Goal: Information Seeking & Learning: Learn about a topic

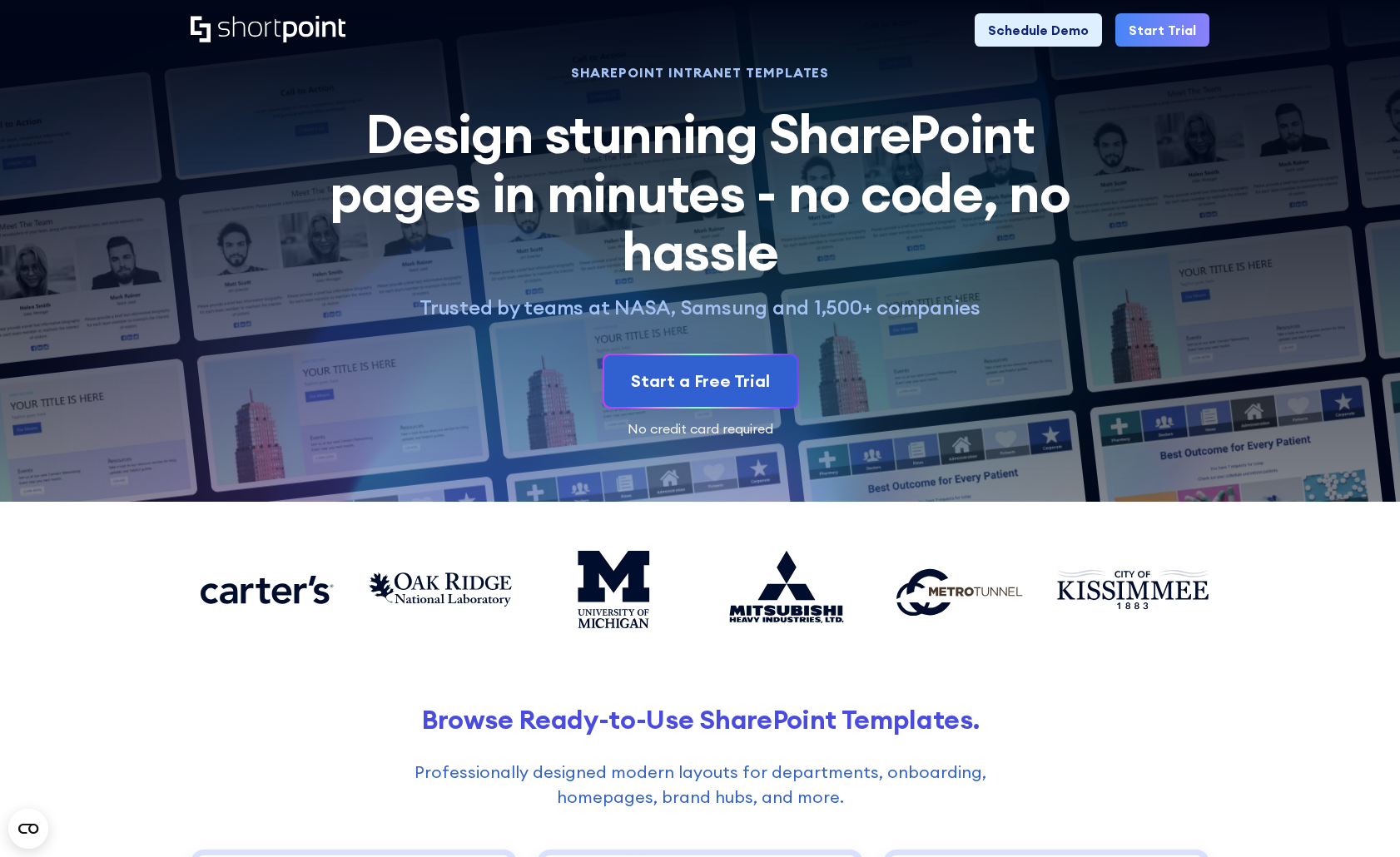
drag, startPoint x: 379, startPoint y: 249, endPoint x: 371, endPoint y: 46, distance: 203.2
click at [251, 9] on div "Product works with SharePoint Microsoft Teams SAP Explore Templates Elements In…" at bounding box center [700, 30] width 1400 height 60
click at [260, 28] on div "Product works with SharePoint Microsoft Teams SAP Explore Templates Elements In…" at bounding box center [700, 30] width 1019 height 33
click at [260, 28] on icon "Home" at bounding box center [268, 29] width 155 height 26
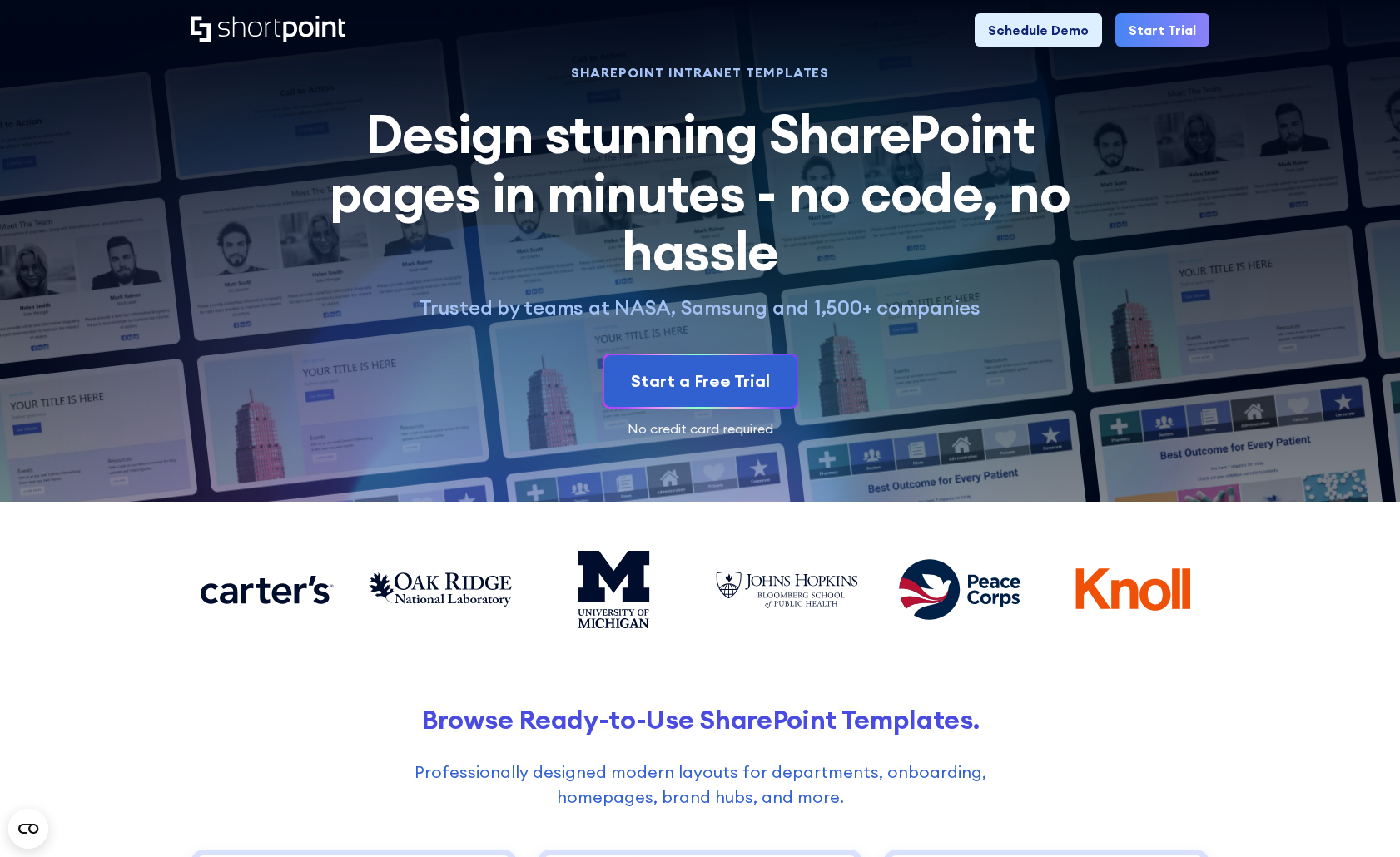
click at [260, 28] on icon "Home" at bounding box center [268, 29] width 155 height 26
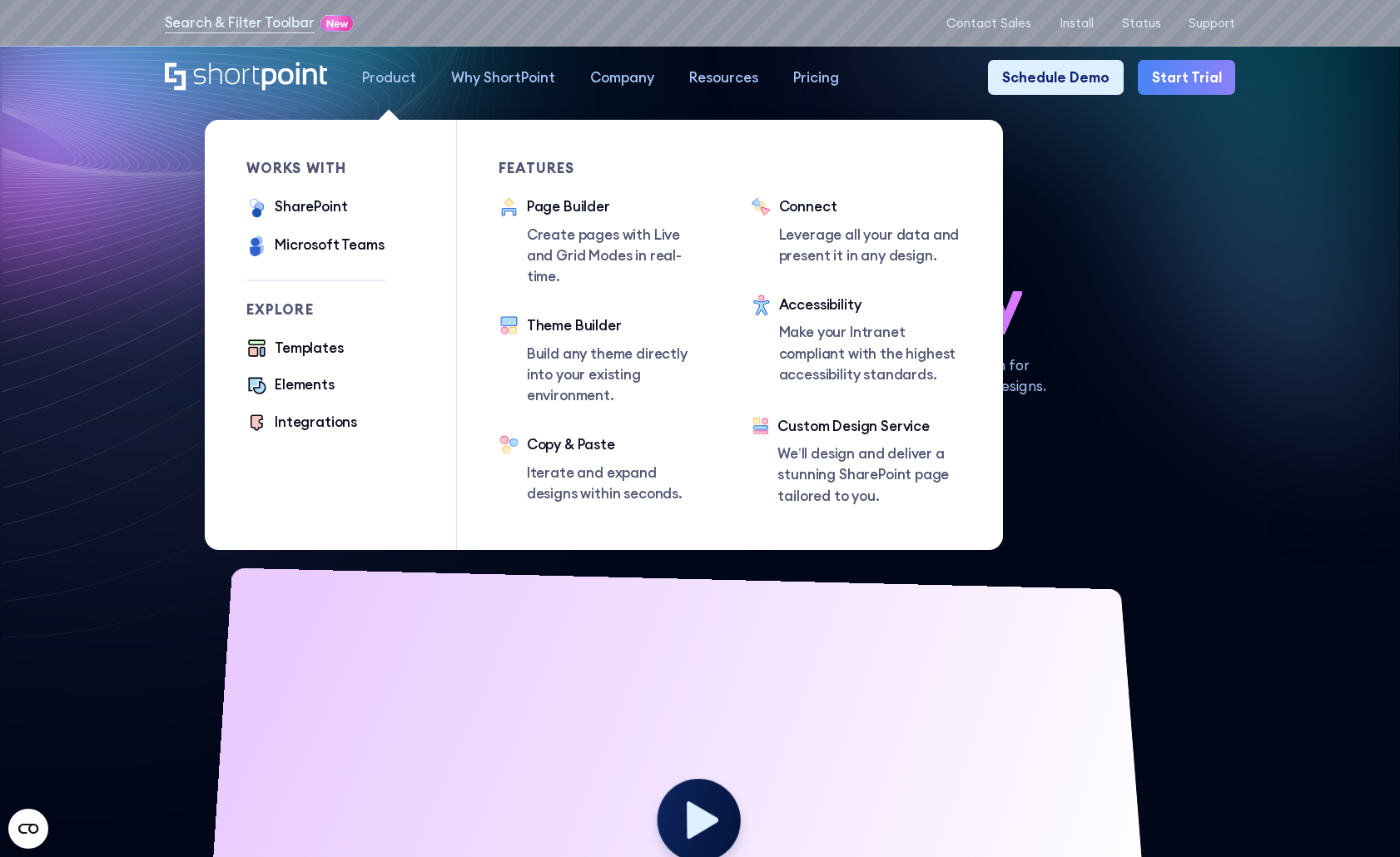
drag, startPoint x: 367, startPoint y: 521, endPoint x: 368, endPoint y: 512, distance: 9.1
click at [366, 522] on div "works with SharePoint Microsoft Teams SAP Explore Templates Elements Integratio…" at bounding box center [352, 335] width 210 height 430
click at [322, 491] on div "works with SharePoint Microsoft Teams SAP Explore Templates Elements Integratio…" at bounding box center [352, 335] width 210 height 430
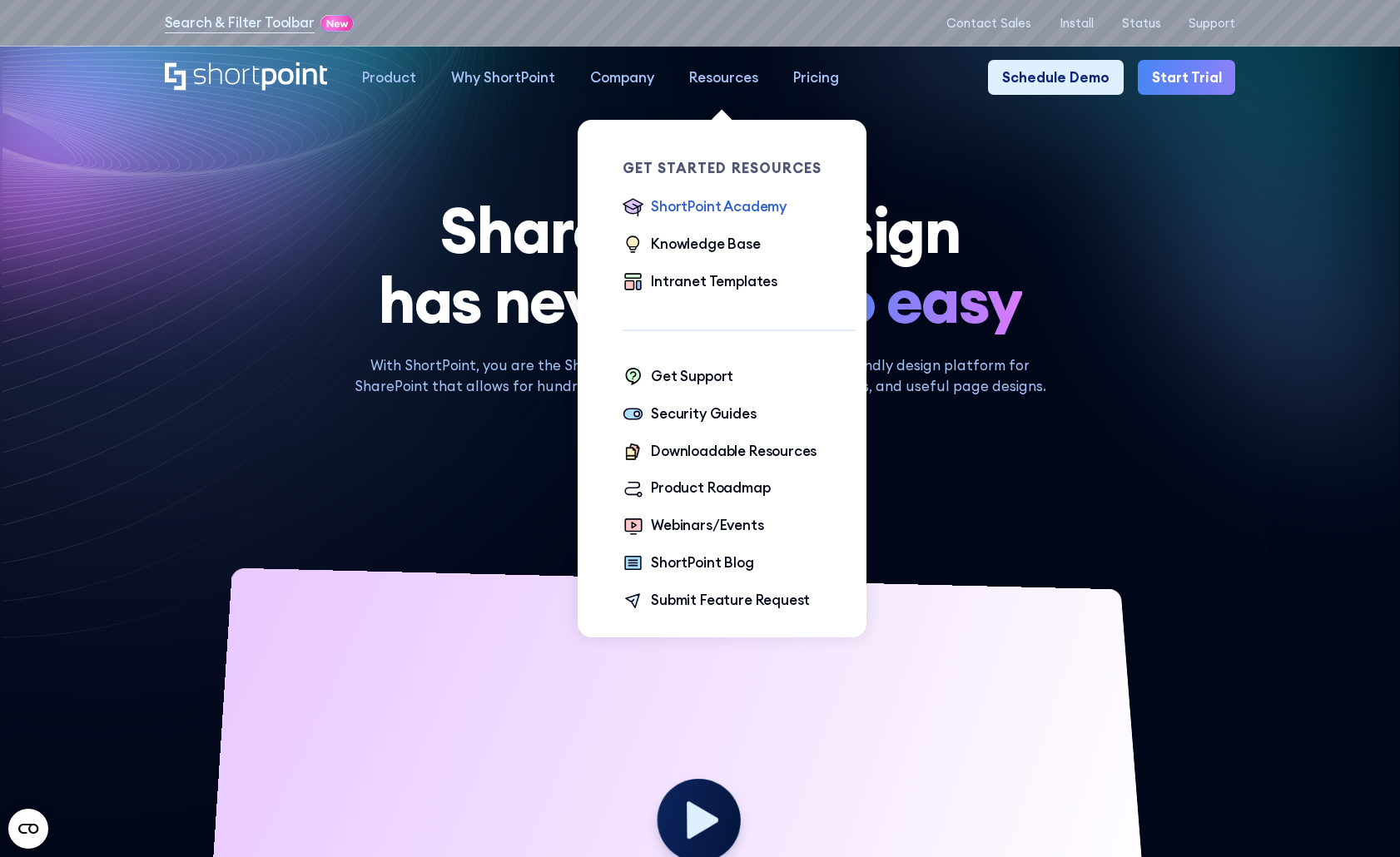
click at [712, 208] on div "ShortPoint Academy" at bounding box center [718, 207] width 136 height 21
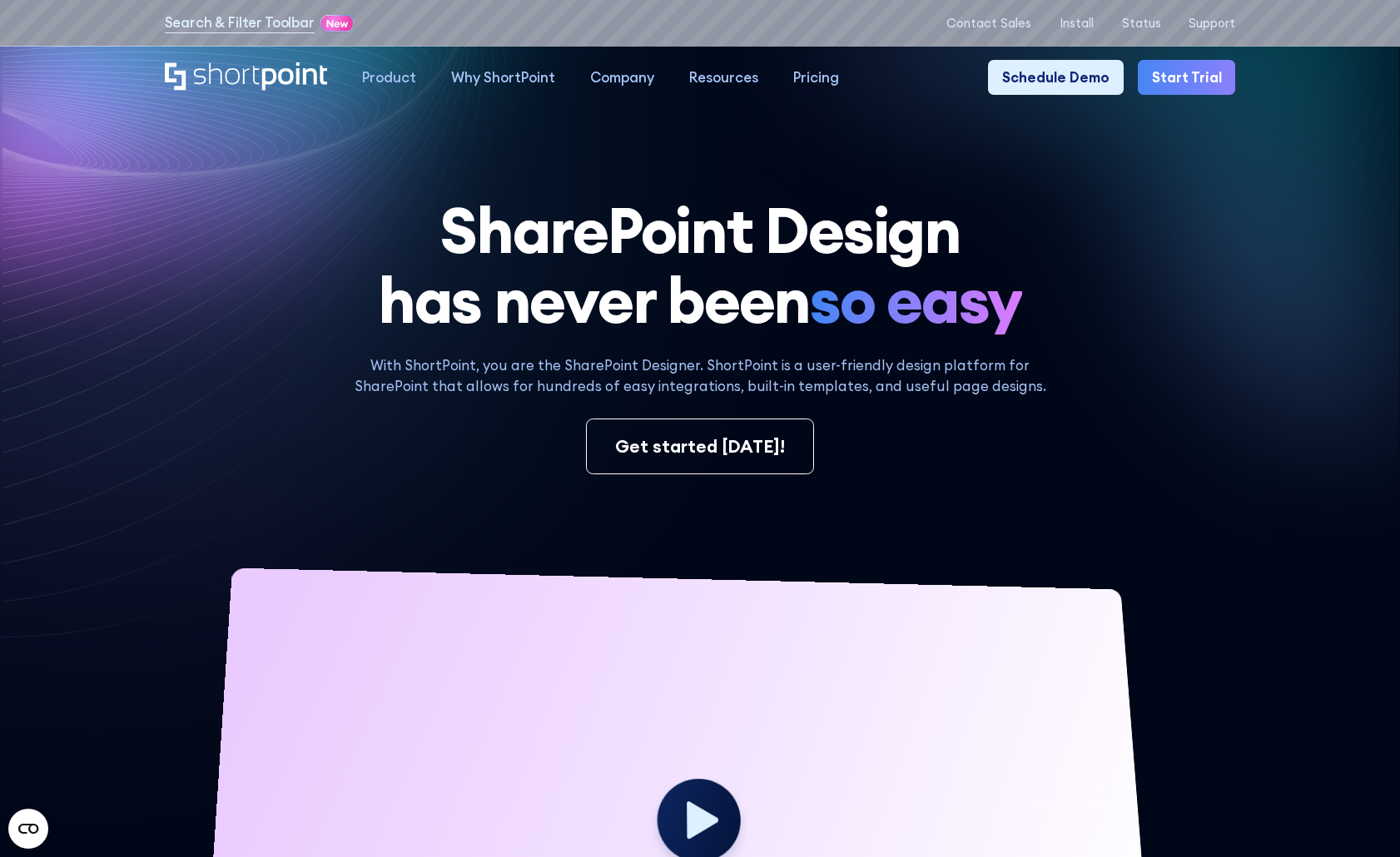
click at [1230, 340] on div "SharePoint Design has never been so easy With ShortPoint, you are the SharePoin…" at bounding box center [700, 653] width 1071 height 916
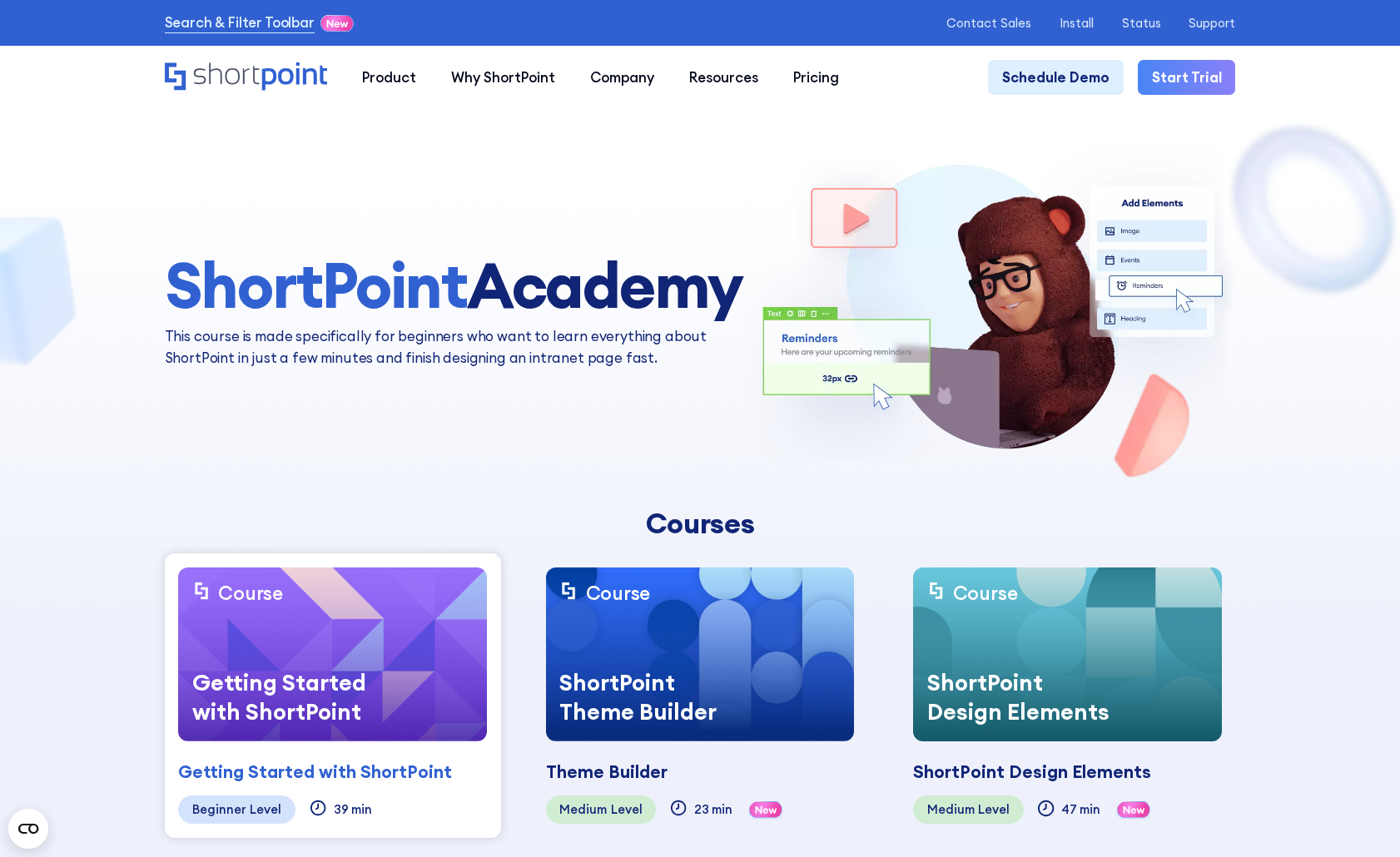
click at [284, 288] on span "ShortPoint" at bounding box center [315, 284] width 302 height 80
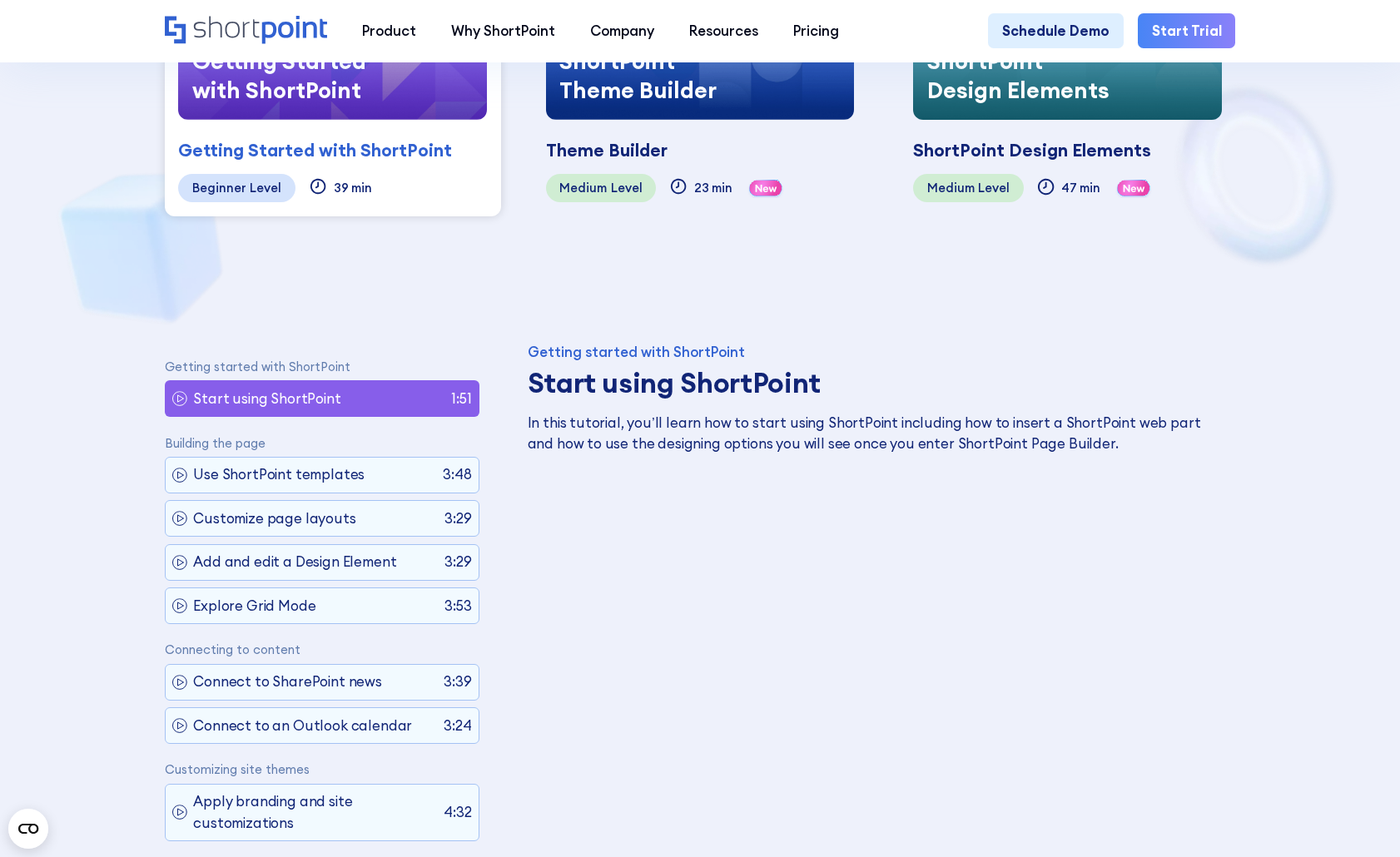
scroll to position [499, 0]
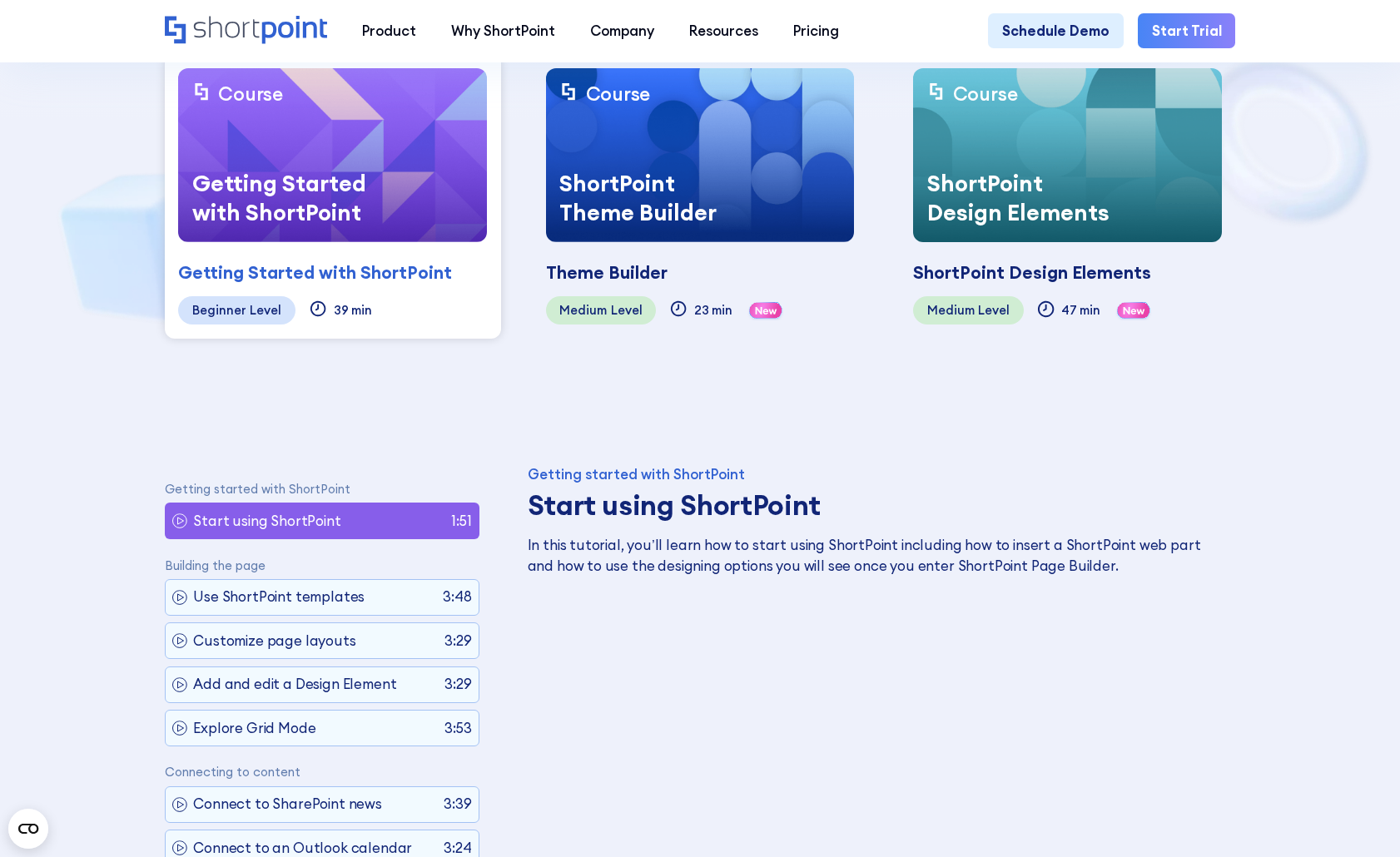
click at [581, 188] on div "ShortPoint Theme Builder" at bounding box center [656, 199] width 220 height 87
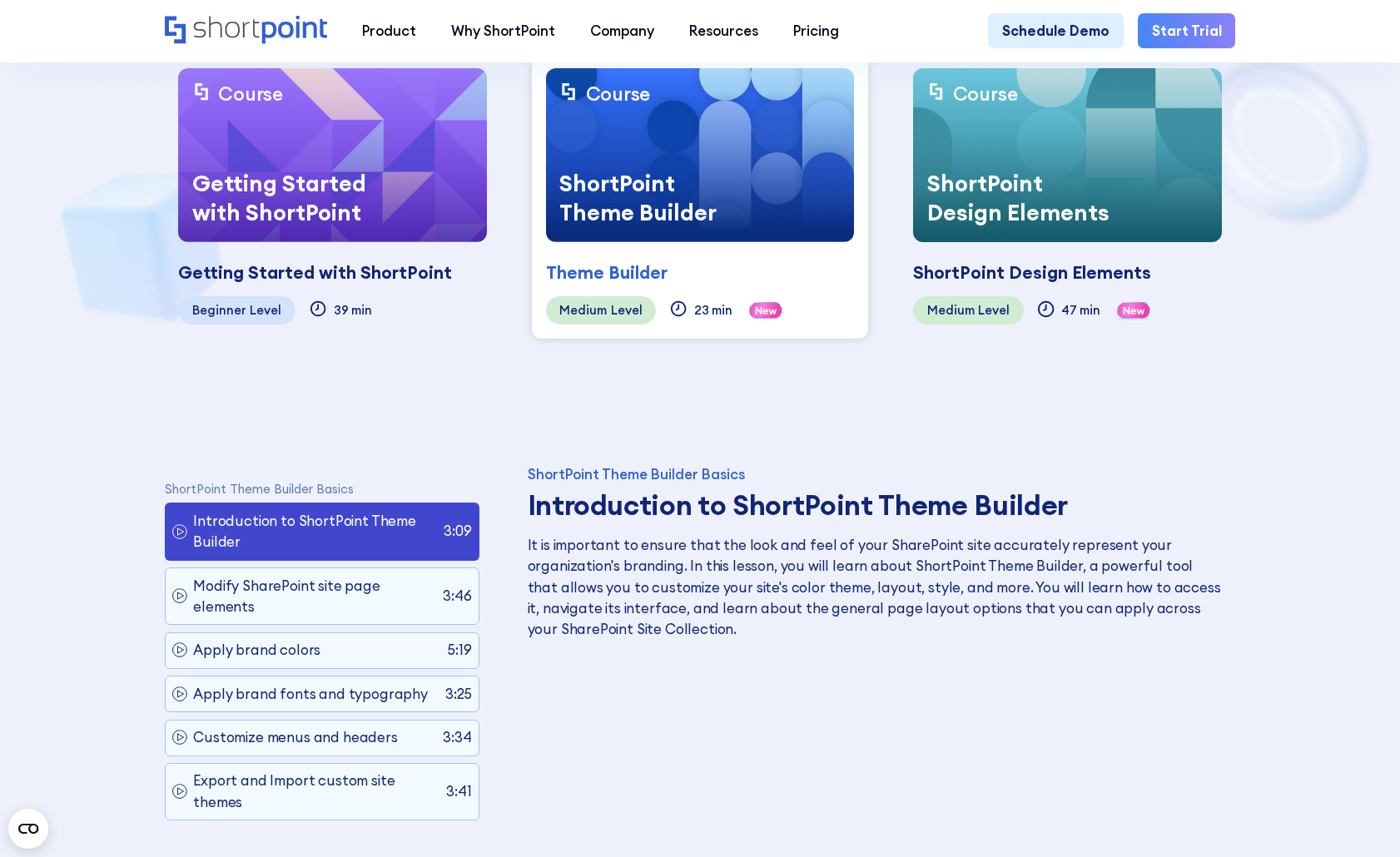
click at [1034, 172] on div "ShortPoint Design Elements" at bounding box center [1023, 199] width 220 height 87
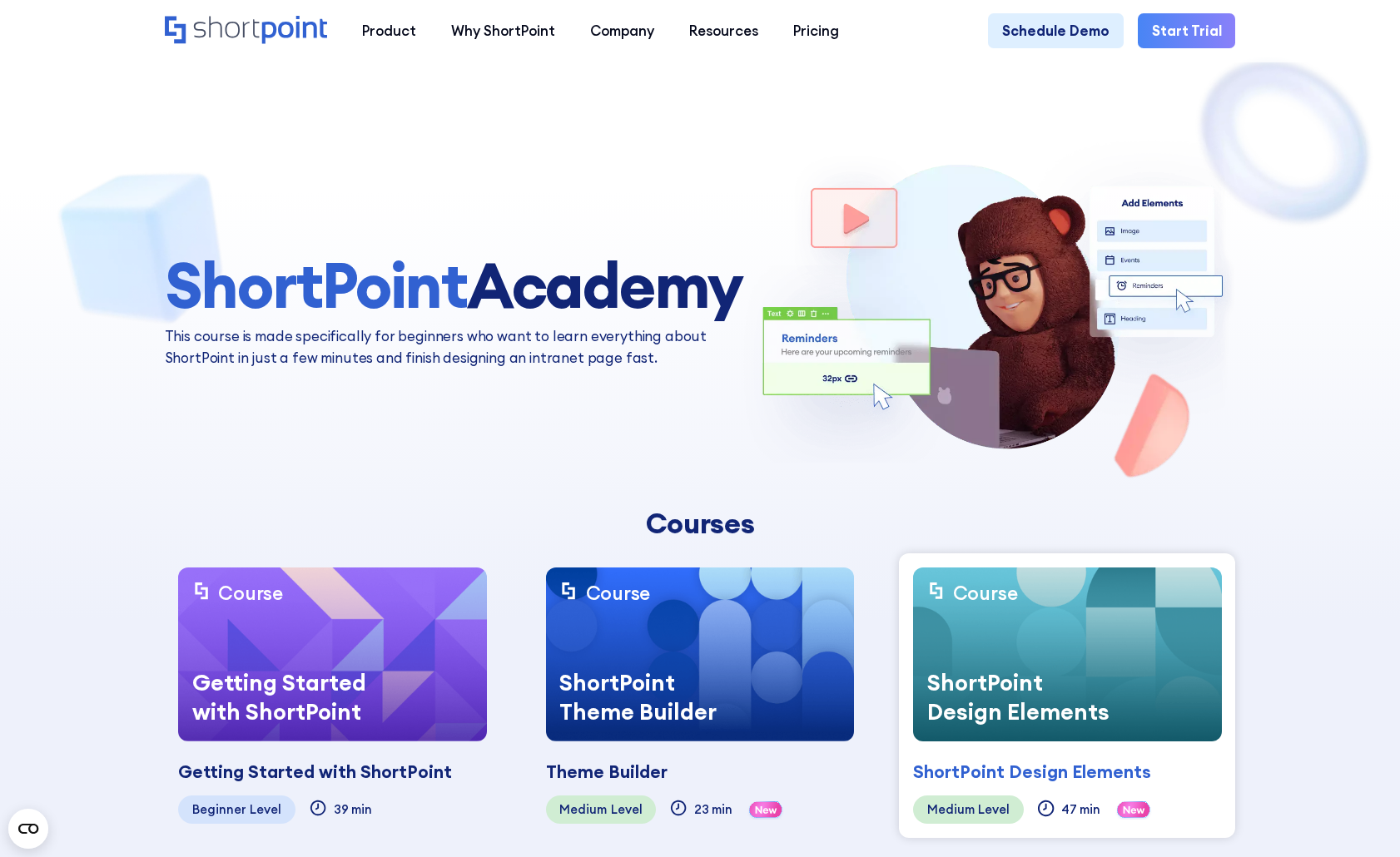
drag, startPoint x: 1106, startPoint y: 470, endPoint x: 1016, endPoint y: 100, distance: 380.8
click at [494, 461] on div "ShortPoint Academy This course is made specifically for beginners who want to l…" at bounding box center [700, 309] width 1071 height 338
